Goal: Task Accomplishment & Management: Complete application form

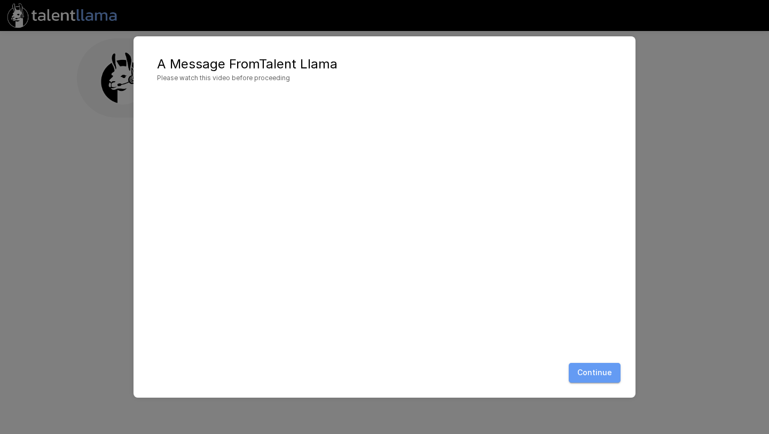
click at [595, 363] on button "Continue" at bounding box center [595, 373] width 52 height 20
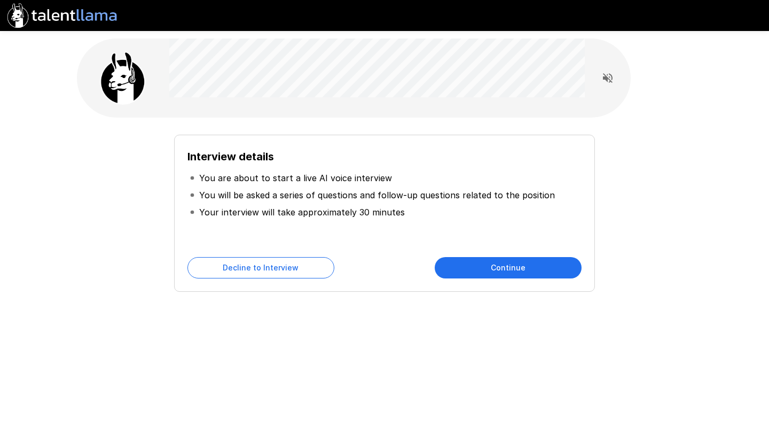
click at [474, 288] on div "Interview details You are about to start a live AI voice interview You will be …" at bounding box center [384, 213] width 421 height 157
click at [482, 276] on button "Continue" at bounding box center [508, 267] width 147 height 21
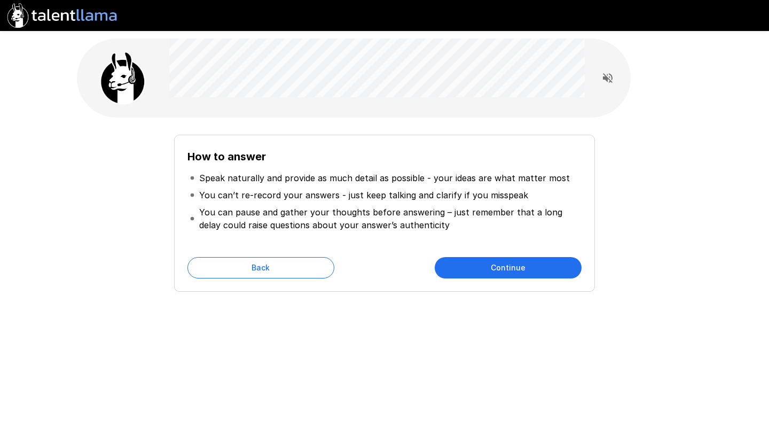
click at [481, 269] on button "Continue" at bounding box center [508, 267] width 147 height 21
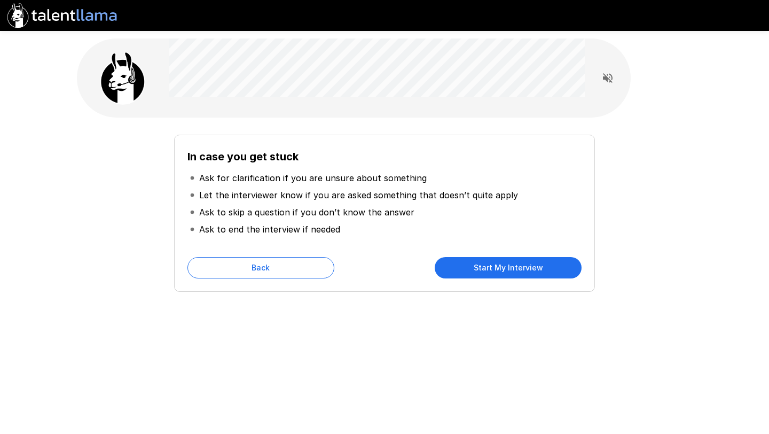
click at [504, 270] on button "Start My Interview" at bounding box center [508, 267] width 147 height 21
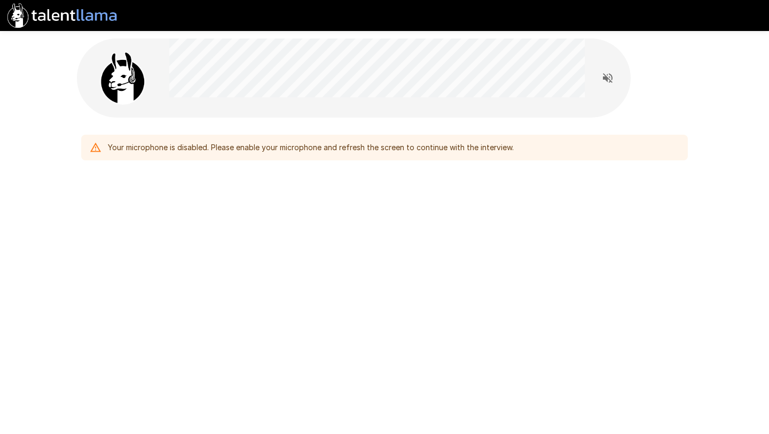
click at [154, 157] on div "Your microphone is disabled. Please enable your microphone and refresh the scre…" at bounding box center [311, 147] width 406 height 19
click at [97, 146] on icon at bounding box center [95, 147] width 11 height 9
click at [94, 148] on icon at bounding box center [96, 148] width 12 height 12
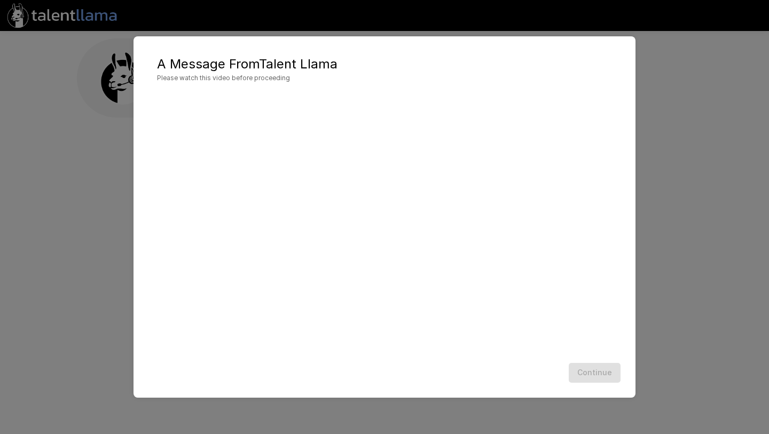
click at [586, 380] on div "Continue" at bounding box center [384, 373] width 481 height 28
click at [603, 371] on button "Continue" at bounding box center [595, 373] width 52 height 20
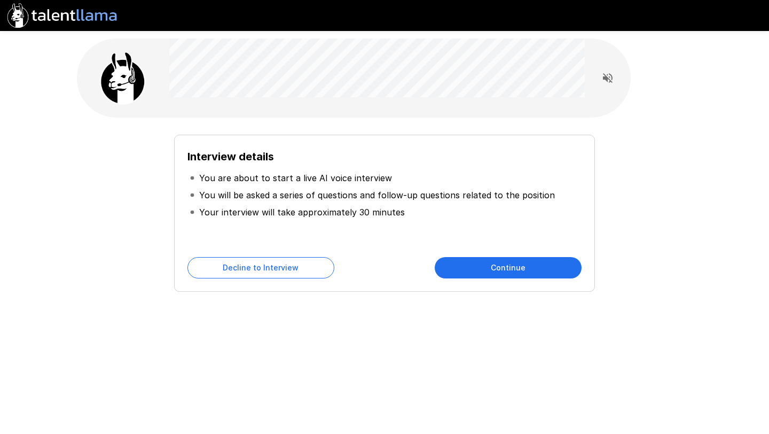
click at [501, 277] on button "Continue" at bounding box center [508, 267] width 147 height 21
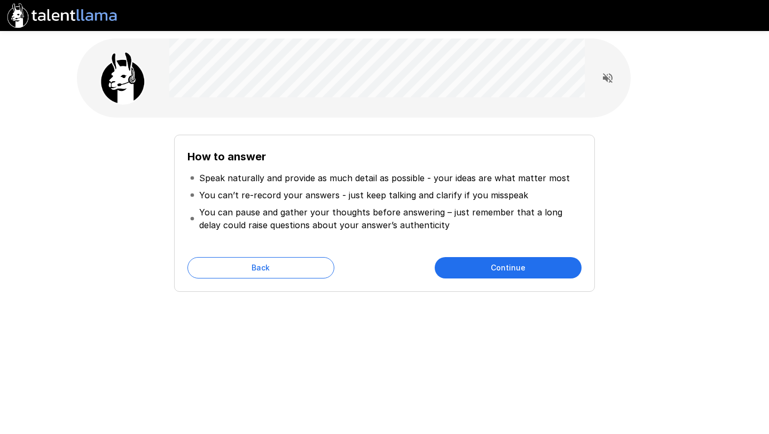
click at [501, 277] on button "Continue" at bounding box center [508, 267] width 147 height 21
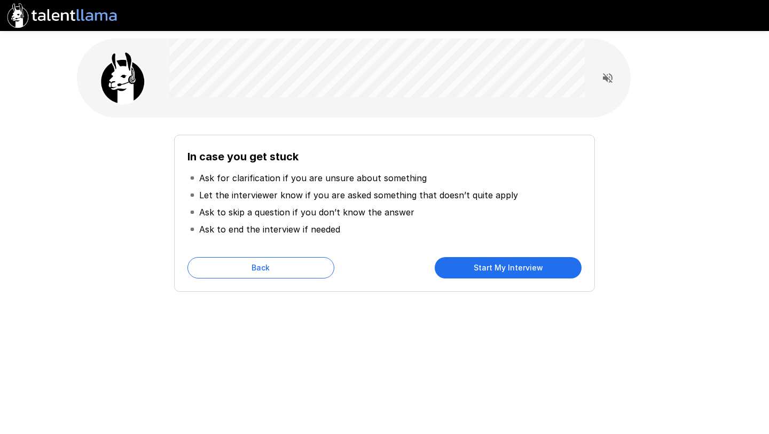
click at [501, 277] on button "Start My Interview" at bounding box center [508, 267] width 147 height 21
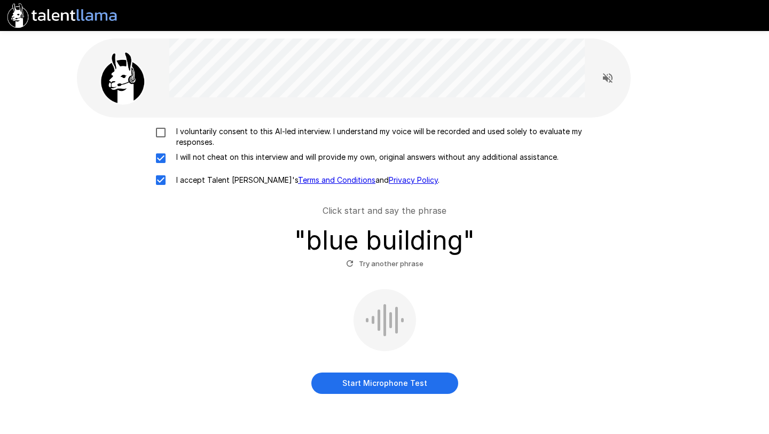
click at [166, 142] on label "I voluntarily consent to this AI-led interview. I understand my voice will be r…" at bounding box center [385, 136] width 470 height 21
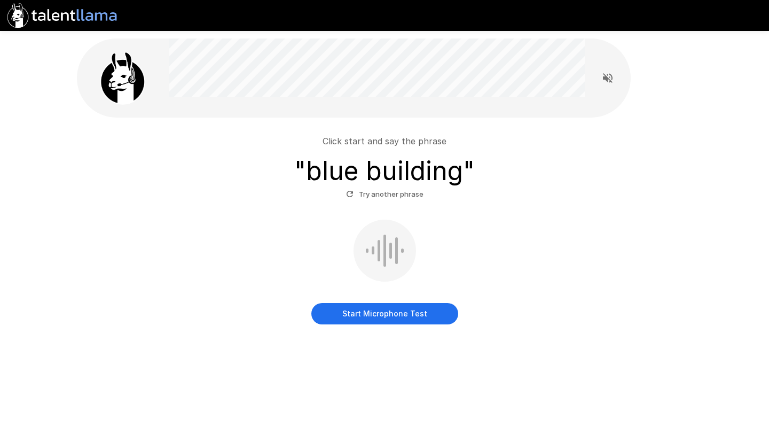
click at [403, 314] on button "Start Microphone Test" at bounding box center [384, 313] width 147 height 21
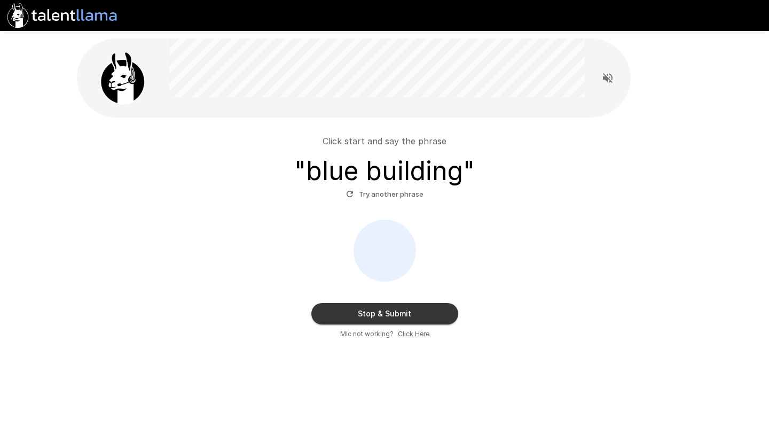
click at [416, 314] on button "Stop & Submit" at bounding box center [384, 313] width 147 height 21
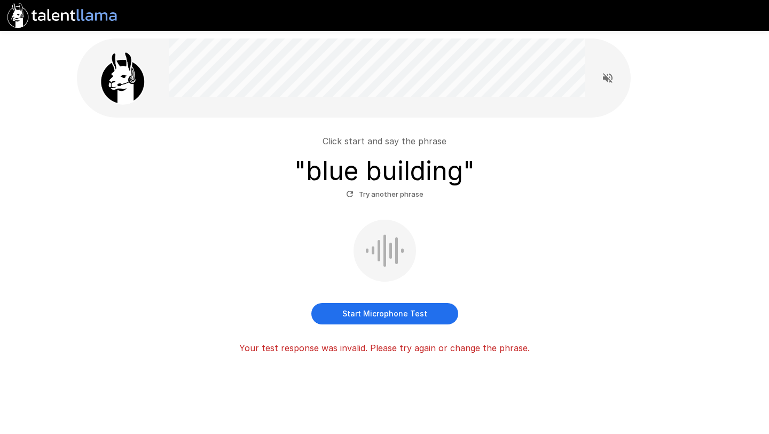
click at [361, 315] on button "Start Microphone Test" at bounding box center [384, 313] width 147 height 21
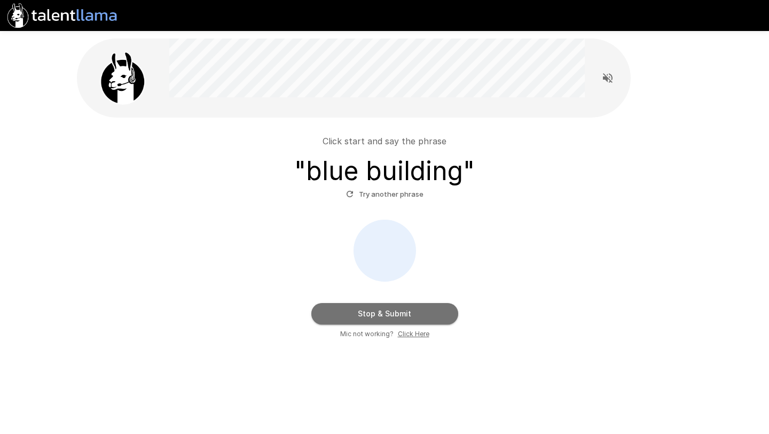
click at [361, 315] on button "Stop & Submit" at bounding box center [384, 313] width 147 height 21
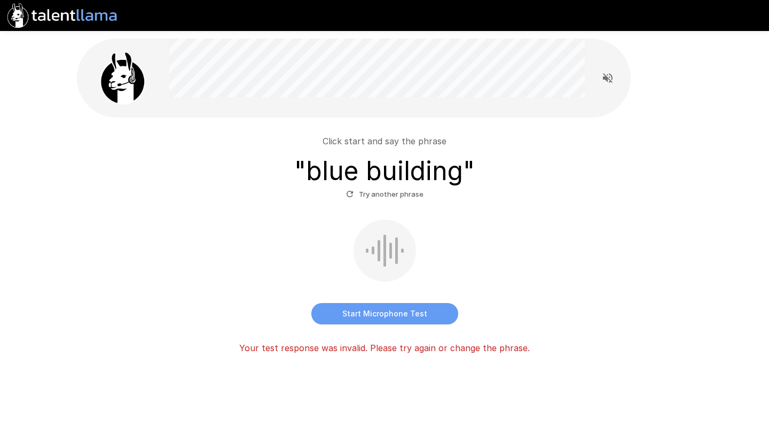
click at [389, 306] on button "Start Microphone Test" at bounding box center [384, 313] width 147 height 21
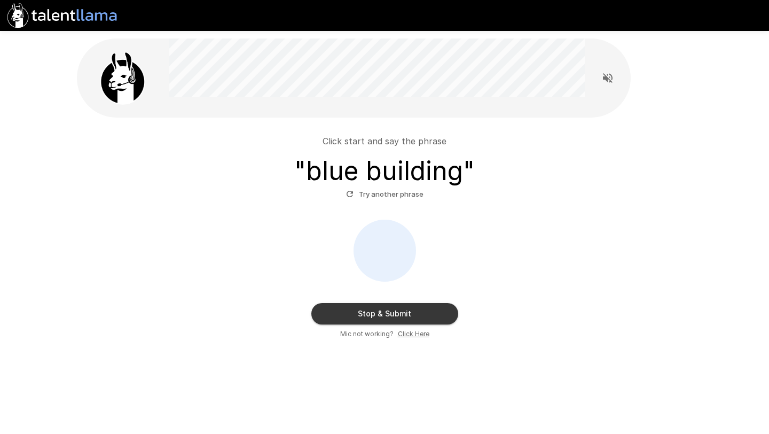
click at [389, 306] on button "Stop & Submit" at bounding box center [384, 313] width 147 height 21
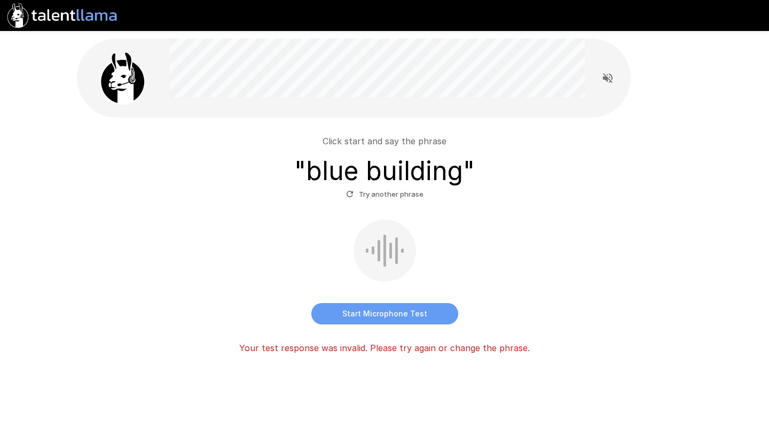
click at [387, 317] on button "Start Microphone Test" at bounding box center [384, 313] width 147 height 21
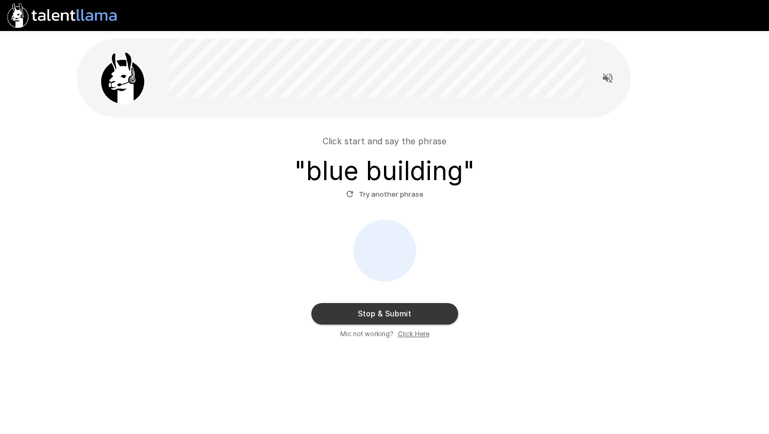
click at [387, 317] on button "Stop & Submit" at bounding box center [384, 313] width 147 height 21
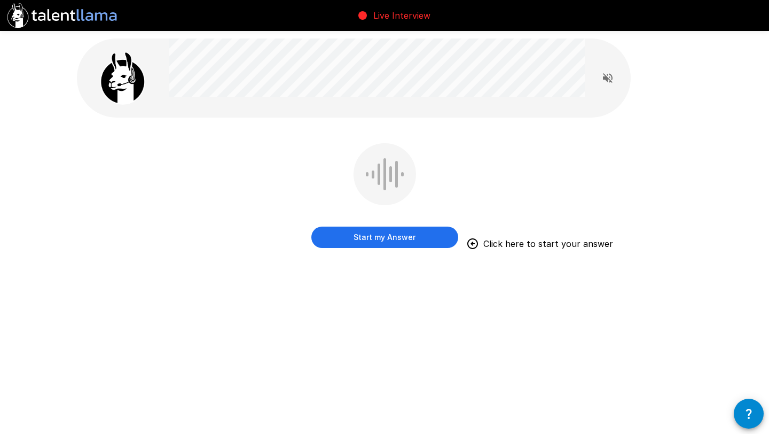
click at [405, 236] on button "Start my Answer" at bounding box center [384, 237] width 147 height 21
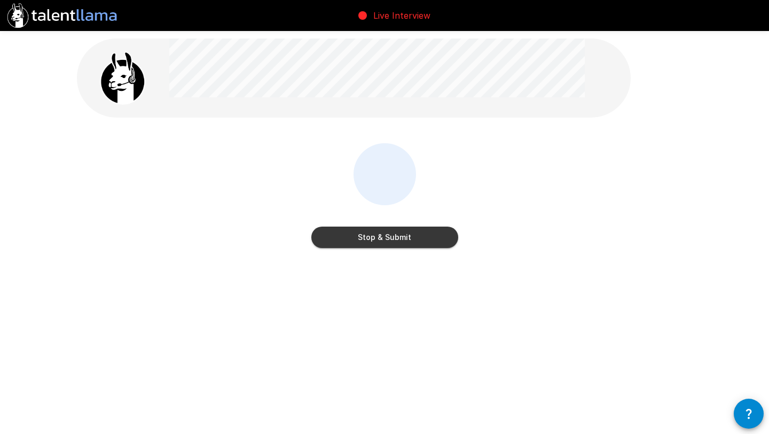
click at [399, 242] on button "Stop & Submit" at bounding box center [384, 237] width 147 height 21
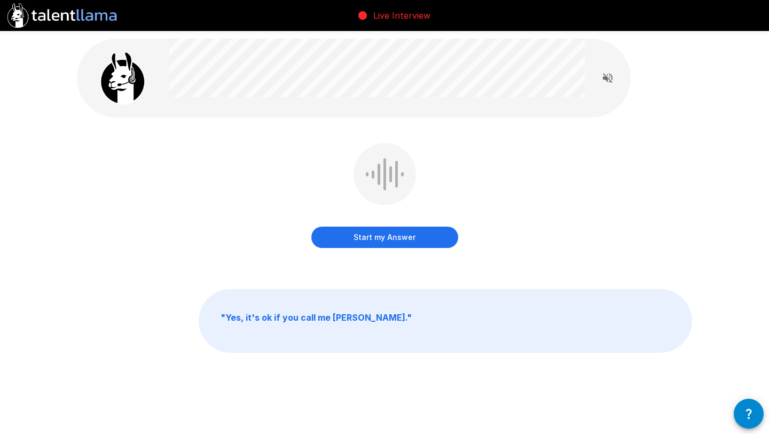
click at [400, 237] on button "Start my Answer" at bounding box center [384, 237] width 147 height 21
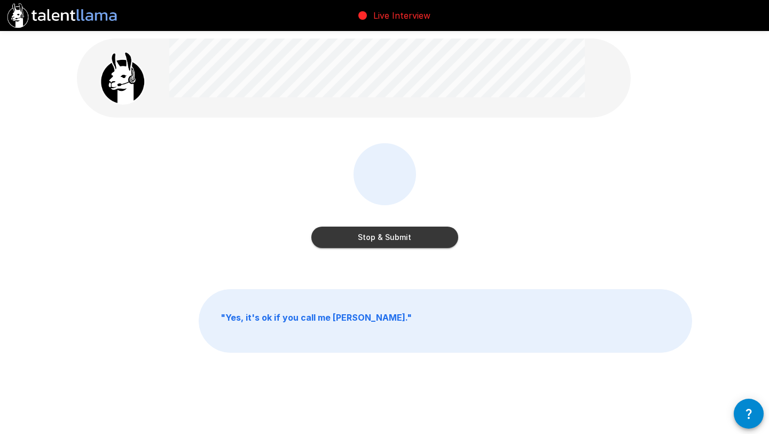
click at [400, 237] on button "Stop & Submit" at bounding box center [384, 237] width 147 height 21
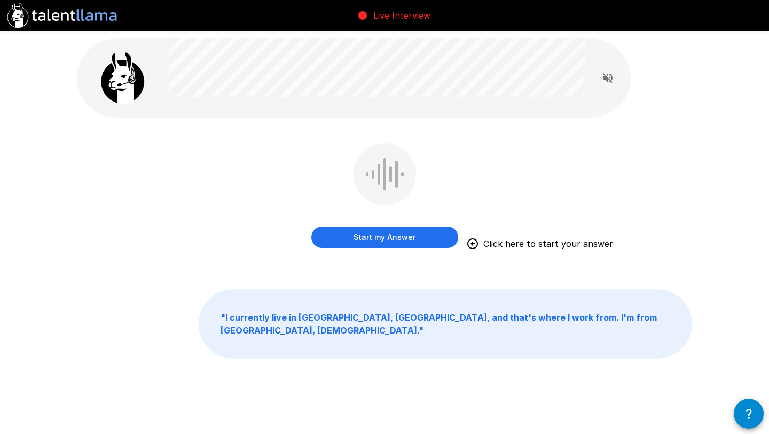
click at [401, 235] on button "Start my Answer" at bounding box center [384, 237] width 147 height 21
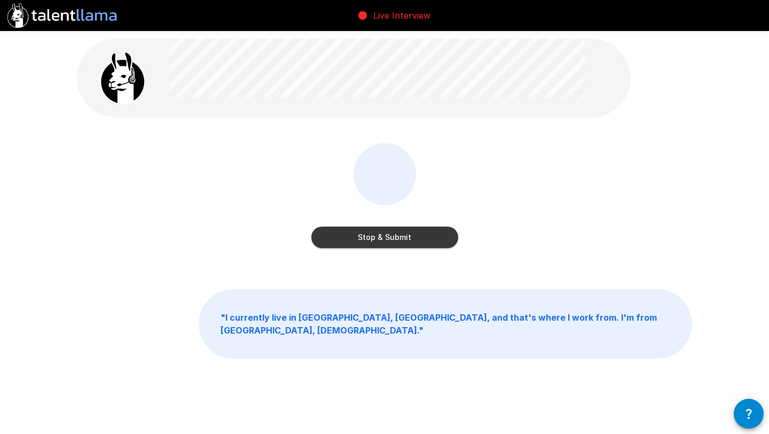
click at [385, 235] on button "Stop & Submit" at bounding box center [384, 237] width 147 height 21
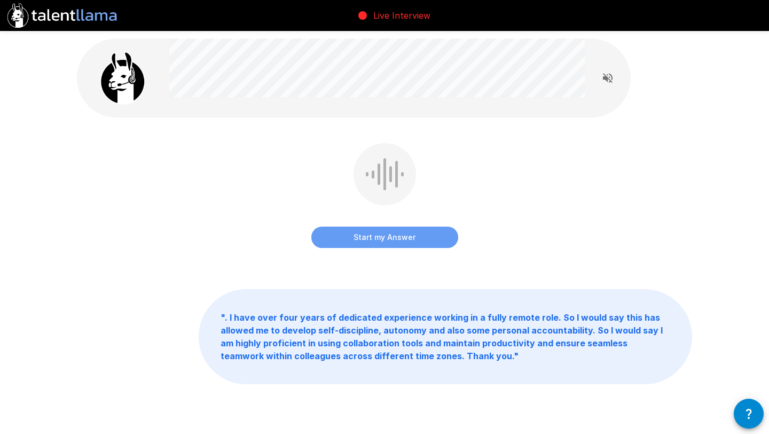
click at [388, 232] on button "Start my Answer" at bounding box center [384, 237] width 147 height 21
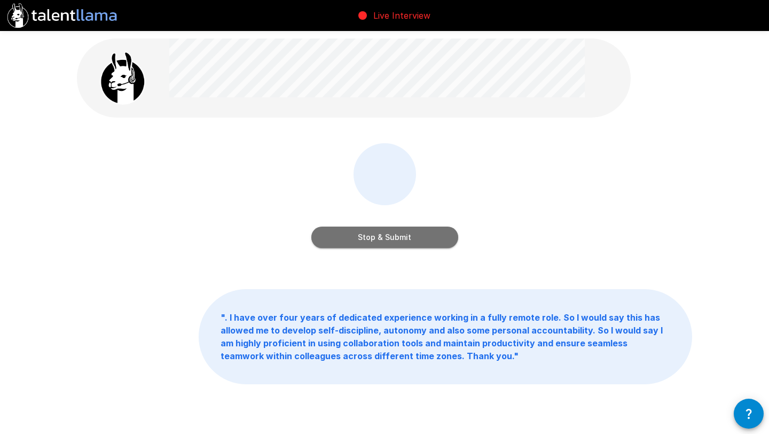
click at [388, 232] on button "Stop & Submit" at bounding box center [384, 237] width 147 height 21
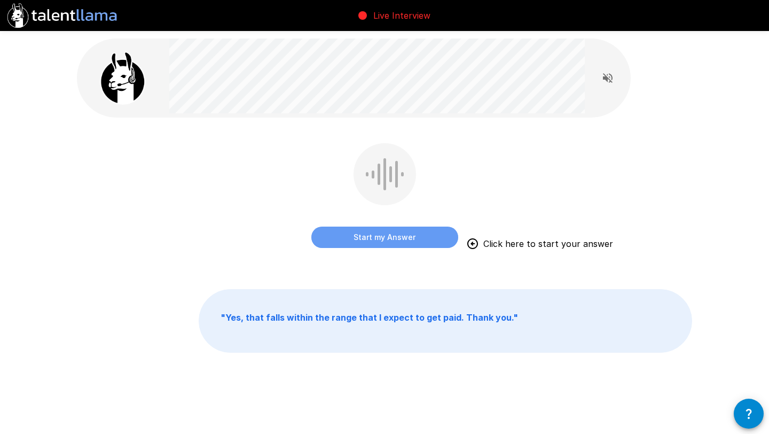
click at [403, 245] on button "Start my Answer" at bounding box center [384, 237] width 147 height 21
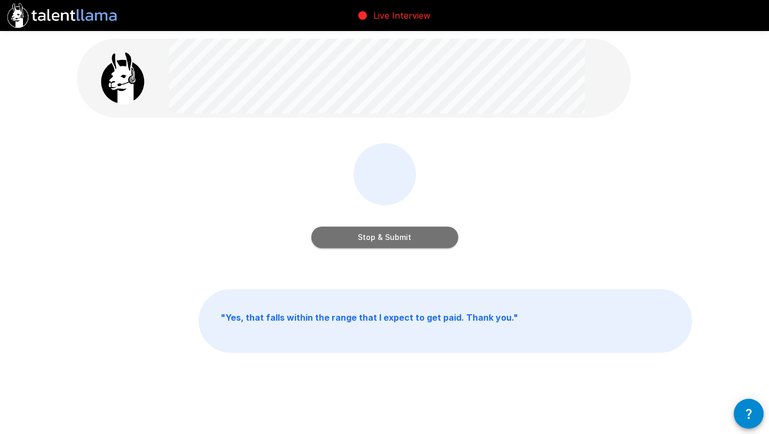
click at [391, 243] on button "Stop & Submit" at bounding box center [384, 237] width 147 height 21
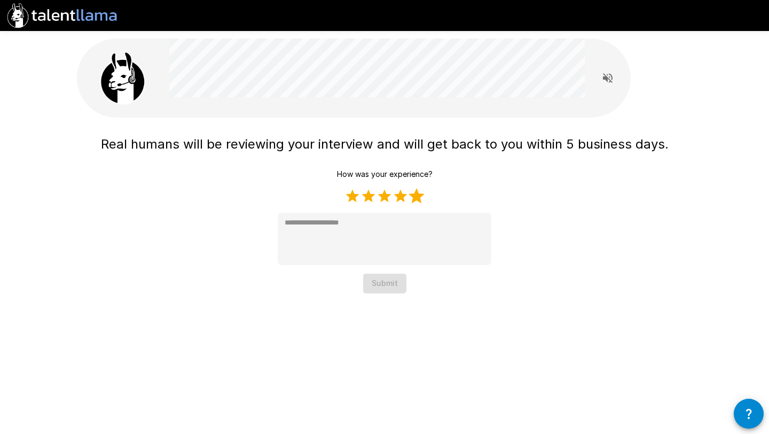
click at [421, 194] on label "5 Stars" at bounding box center [417, 196] width 16 height 16
type textarea "*"
click at [396, 282] on button "Submit" at bounding box center [384, 284] width 43 height 20
